Goal: Navigation & Orientation: Find specific page/section

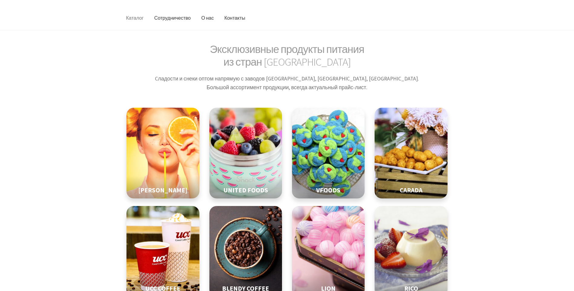
scroll to position [30, 0]
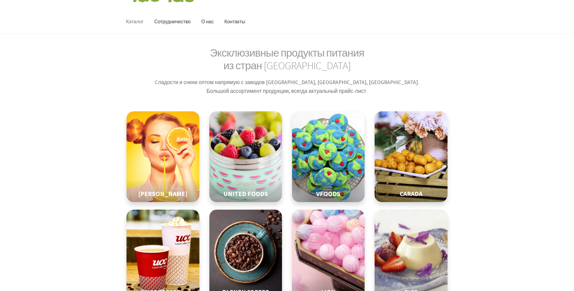
click at [139, 21] on link "Каталог" at bounding box center [134, 22] width 27 height 24
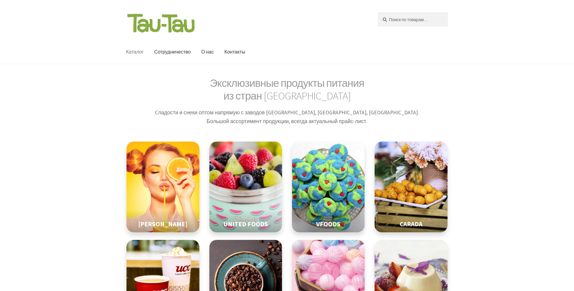
click at [274, 169] on img at bounding box center [245, 186] width 91 height 113
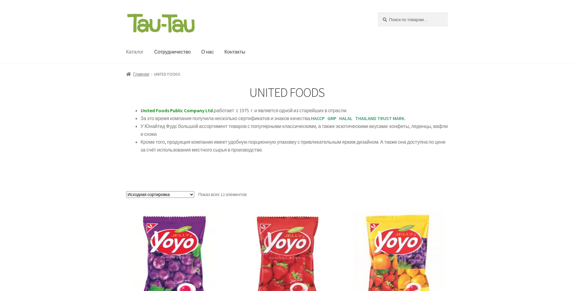
click at [133, 53] on link "Каталог" at bounding box center [134, 52] width 27 height 24
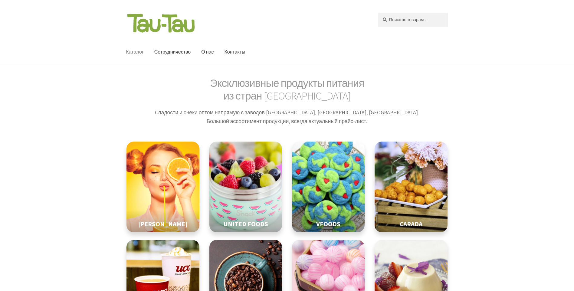
click at [338, 206] on img at bounding box center [328, 186] width 91 height 113
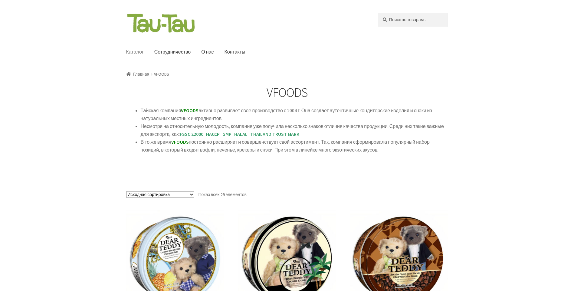
click at [138, 51] on link "Каталог" at bounding box center [134, 52] width 27 height 24
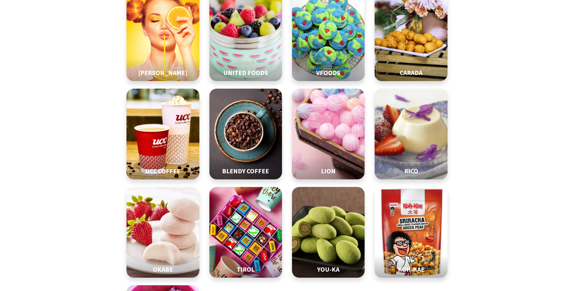
scroll to position [121, 0]
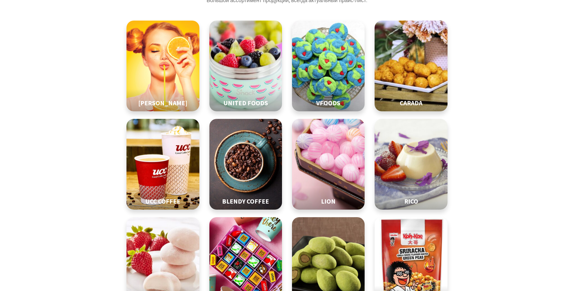
click at [399, 65] on img at bounding box center [410, 65] width 91 height 113
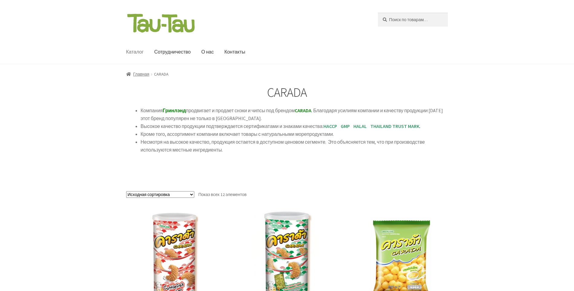
click at [139, 52] on link "Каталог" at bounding box center [134, 52] width 27 height 24
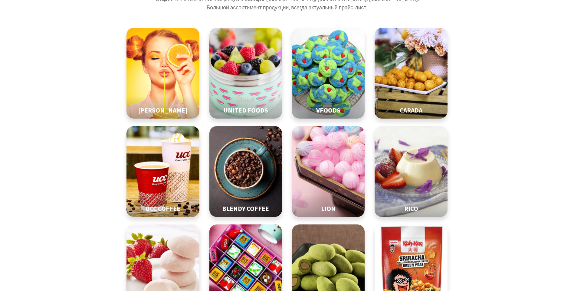
scroll to position [121, 0]
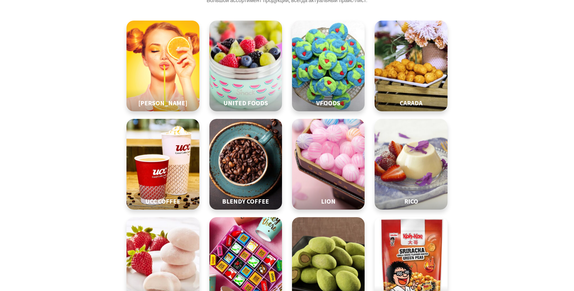
click at [258, 183] on img at bounding box center [245, 164] width 91 height 113
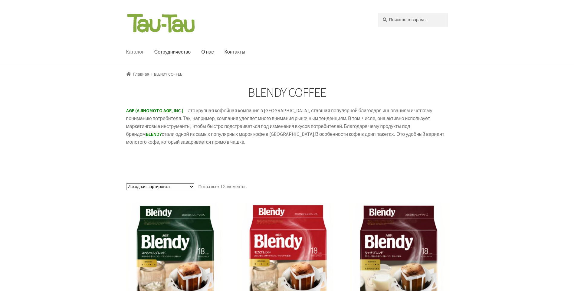
click at [137, 53] on link "Каталог" at bounding box center [134, 52] width 27 height 24
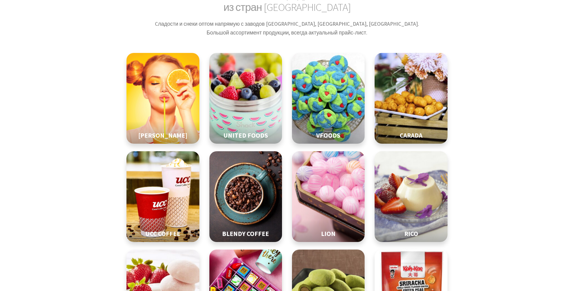
scroll to position [91, 0]
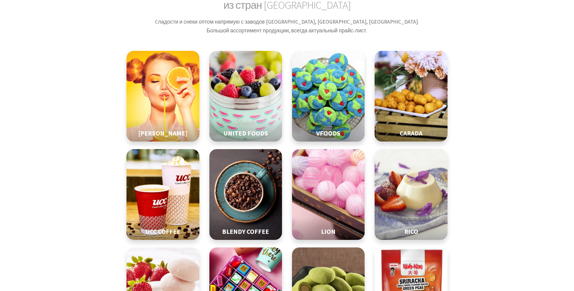
click at [334, 203] on img at bounding box center [328, 194] width 91 height 113
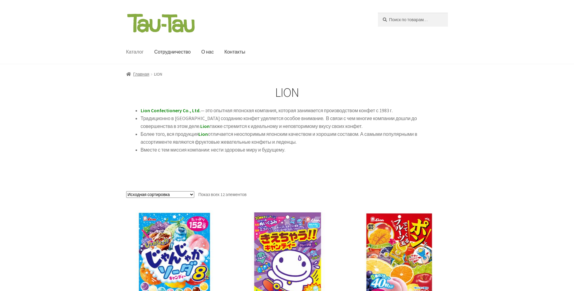
click at [135, 53] on link "Каталог" at bounding box center [134, 52] width 27 height 24
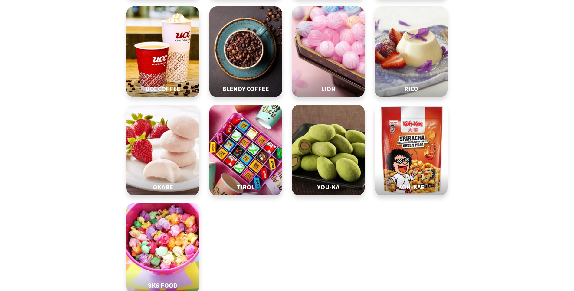
scroll to position [242, 0]
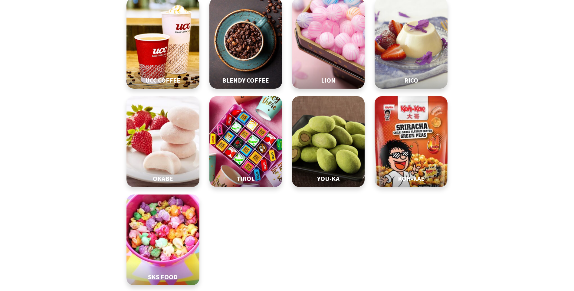
click at [406, 150] on img at bounding box center [410, 141] width 91 height 113
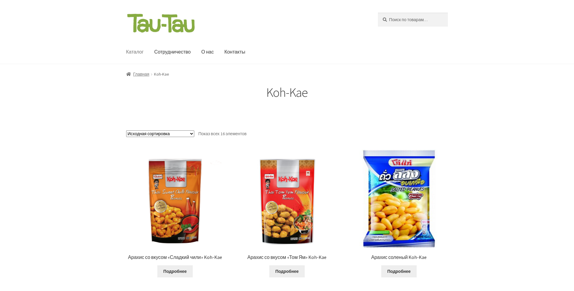
click at [138, 53] on link "Каталог" at bounding box center [134, 52] width 27 height 24
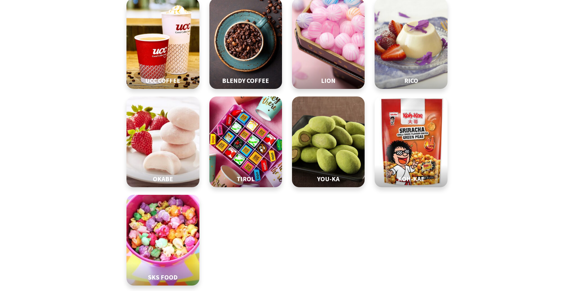
scroll to position [242, 0]
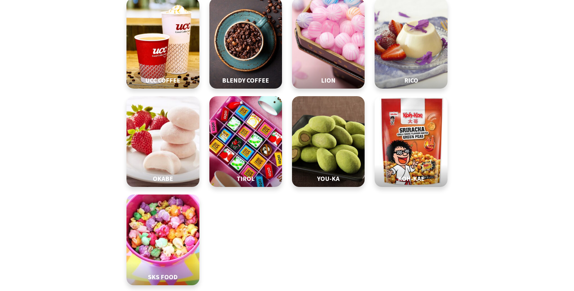
click at [246, 166] on div "TIROL 11" at bounding box center [245, 176] width 73 height 23
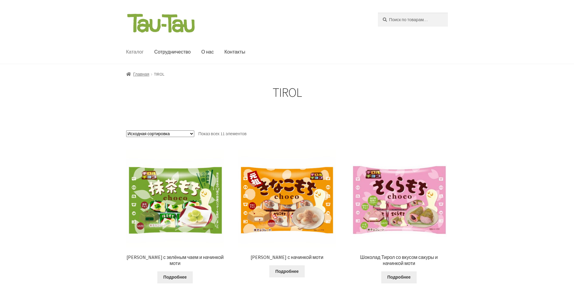
click at [138, 50] on link "Каталог" at bounding box center [134, 52] width 27 height 24
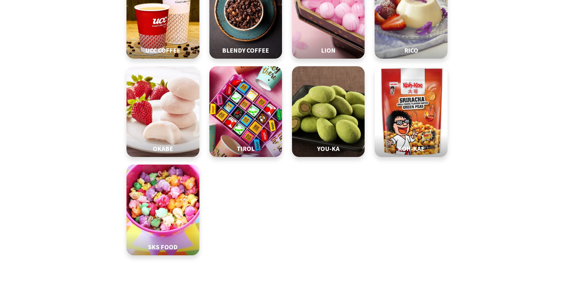
scroll to position [272, 0]
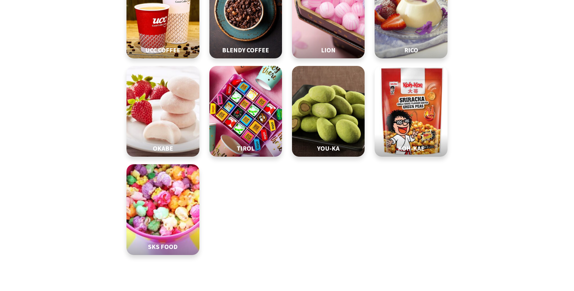
click at [172, 208] on img at bounding box center [162, 209] width 91 height 113
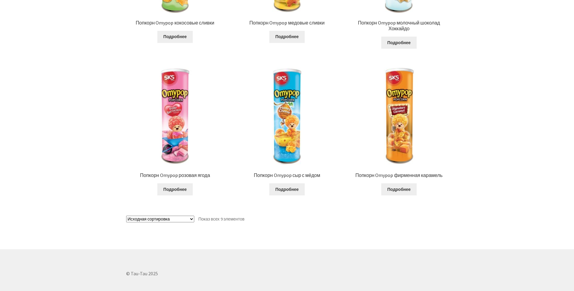
scroll to position [497, 0]
